Goal: Navigation & Orientation: Understand site structure

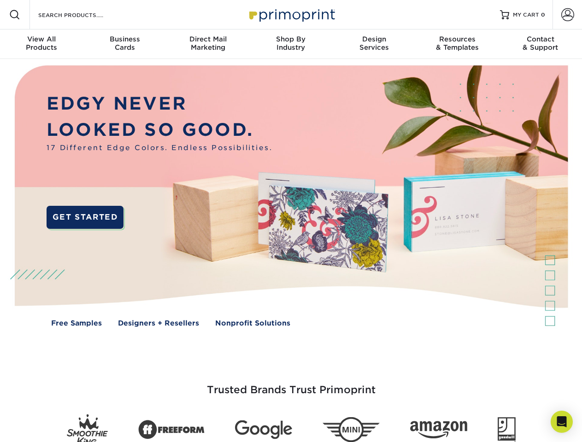
click at [291, 221] on img at bounding box center [291, 203] width 576 height 288
click at [15, 15] on span at bounding box center [14, 14] width 11 height 11
click at [567, 15] on span at bounding box center [567, 14] width 13 height 13
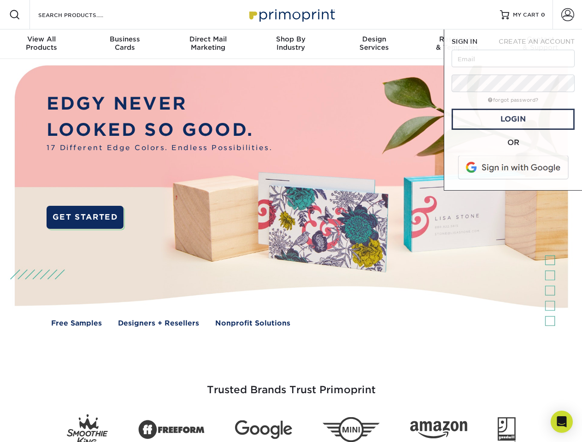
click at [41, 44] on div "View All Products" at bounding box center [41, 43] width 83 height 17
click at [124, 44] on div "Business Cards" at bounding box center [124, 43] width 83 height 17
click at [208, 44] on div "Direct Mail Marketing" at bounding box center [207, 43] width 83 height 17
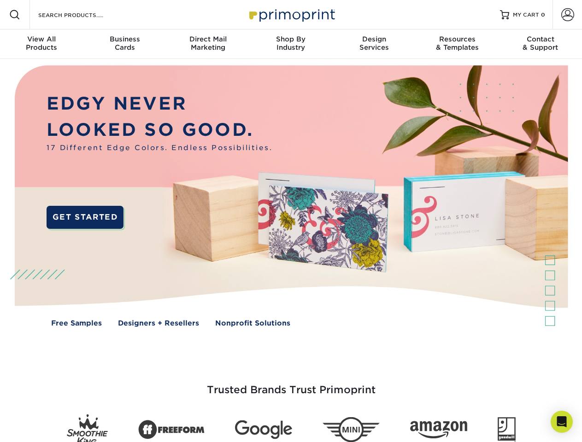
click at [291, 44] on div "Shop By Industry" at bounding box center [290, 43] width 83 height 17
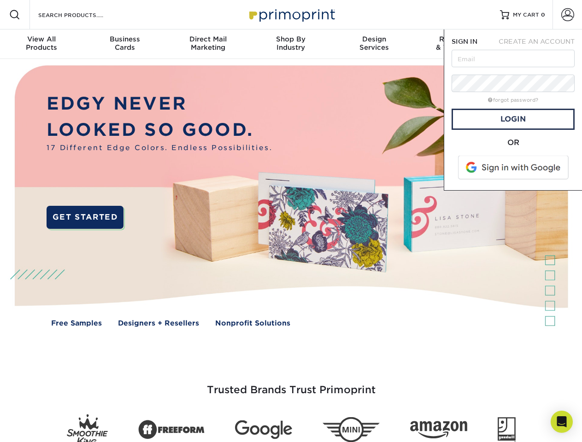
click at [374, 44] on div "Design Services" at bounding box center [374, 43] width 83 height 17
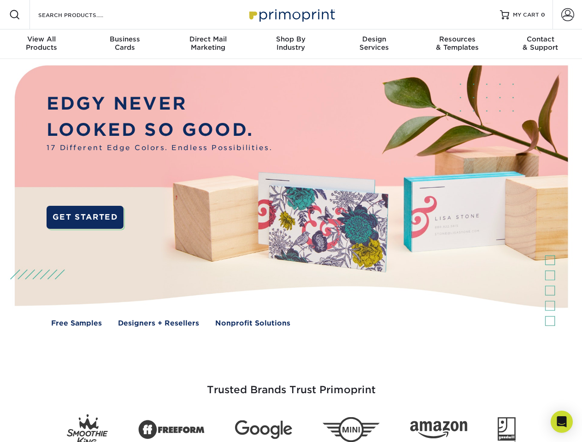
click at [457, 44] on span "SIGN IN" at bounding box center [465, 41] width 26 height 7
click at [541, 44] on div "Contact & Support" at bounding box center [540, 43] width 83 height 17
